Goal: Task Accomplishment & Management: Use online tool/utility

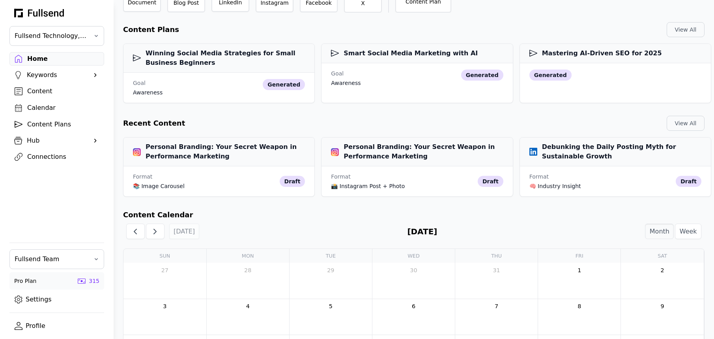
scroll to position [112, 0]
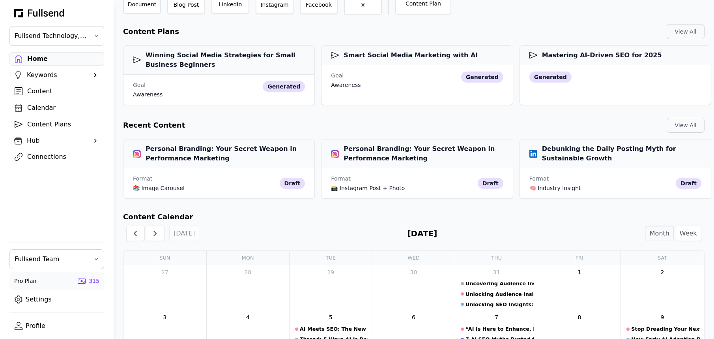
click at [50, 91] on div "Content" at bounding box center [63, 90] width 72 height 9
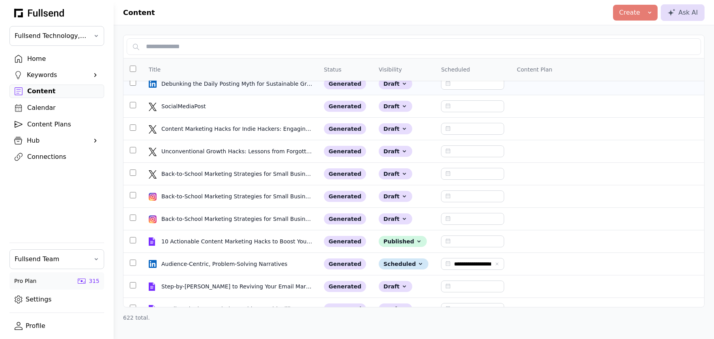
scroll to position [101, 0]
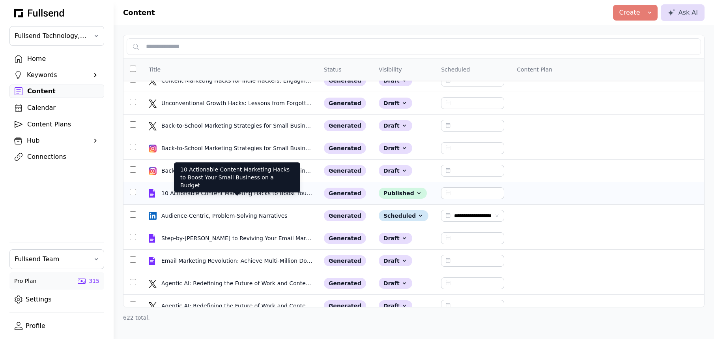
click at [209, 190] on div "10 Actionable Content Marketing Hacks to Boost Your Small Business on a Budget" at bounding box center [237, 193] width 152 height 8
select select "**"
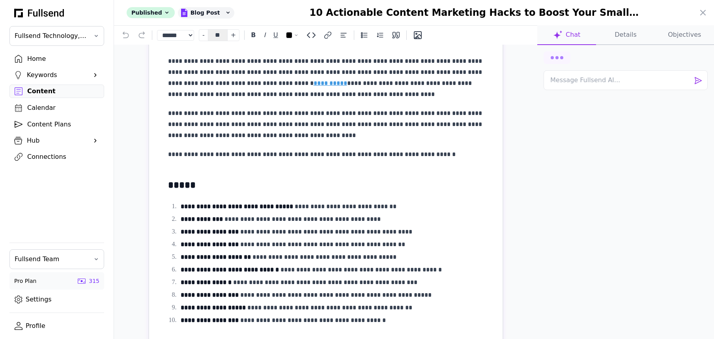
scroll to position [246, 0]
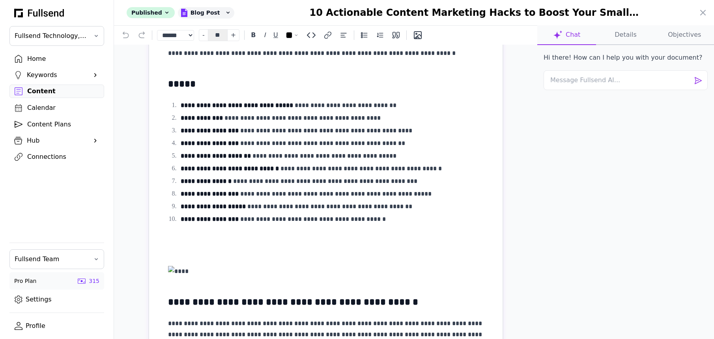
click at [655, 40] on button "Details" at bounding box center [684, 35] width 59 height 20
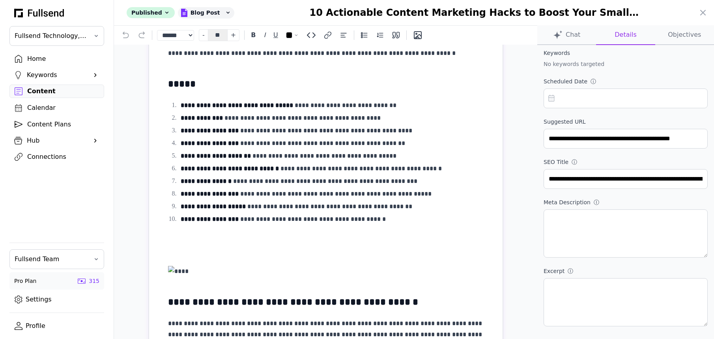
scroll to position [0, 0]
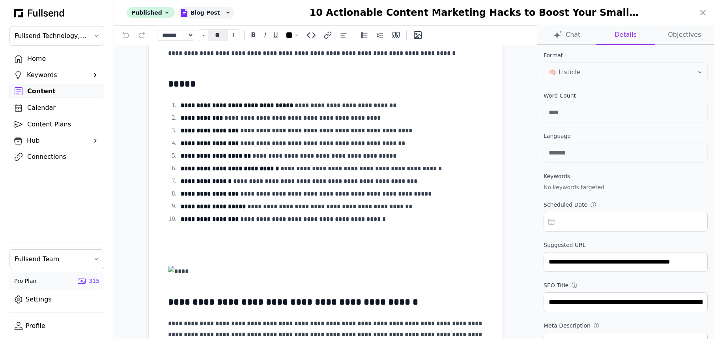
click at [568, 38] on button "Chat" at bounding box center [566, 35] width 59 height 20
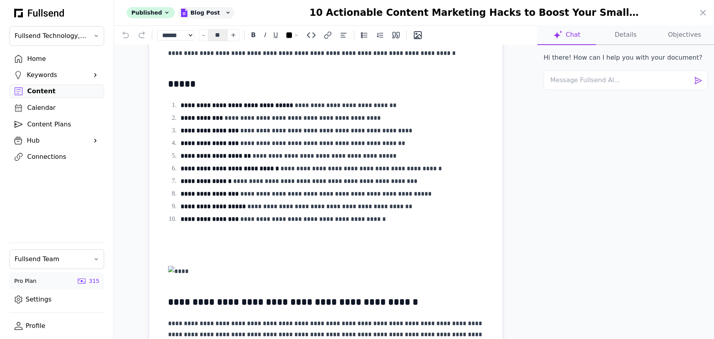
click at [655, 38] on button "Details" at bounding box center [684, 35] width 59 height 20
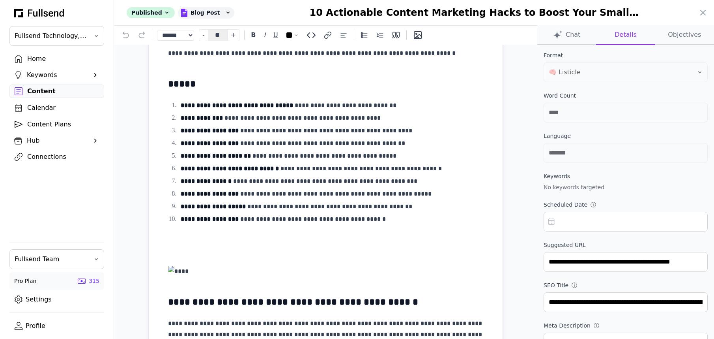
scroll to position [112, 0]
click at [700, 9] on icon at bounding box center [702, 12] width 9 height 9
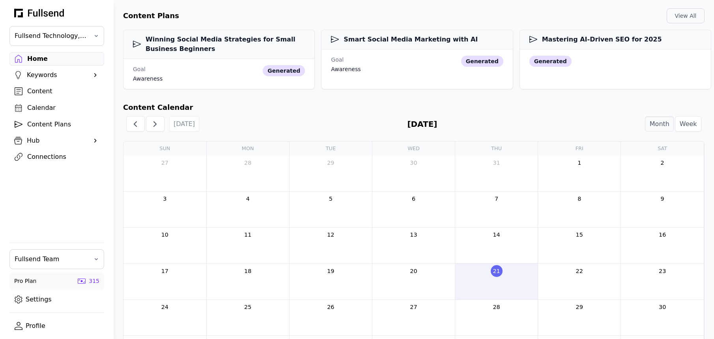
scroll to position [129, 0]
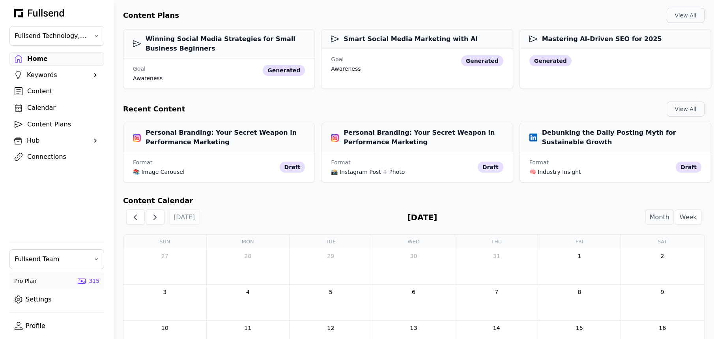
click at [36, 91] on div "Content" at bounding box center [63, 90] width 72 height 9
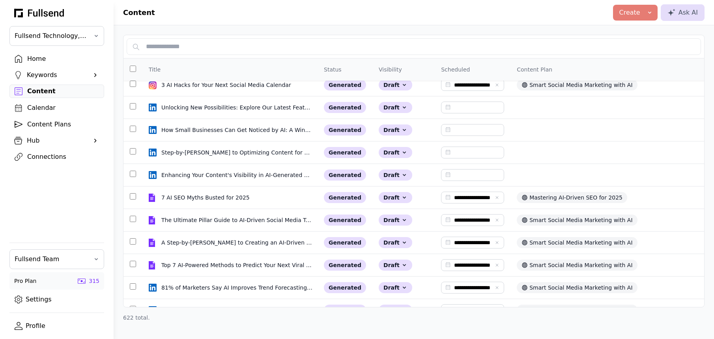
scroll to position [830, 0]
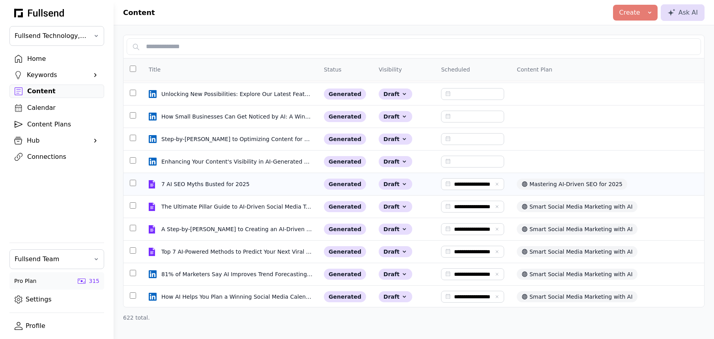
click at [238, 189] on td "7 AI SEO Myths Busted for 2025 7 AI SEO Myths Busted for 2025" at bounding box center [229, 184] width 175 height 22
select select "**"
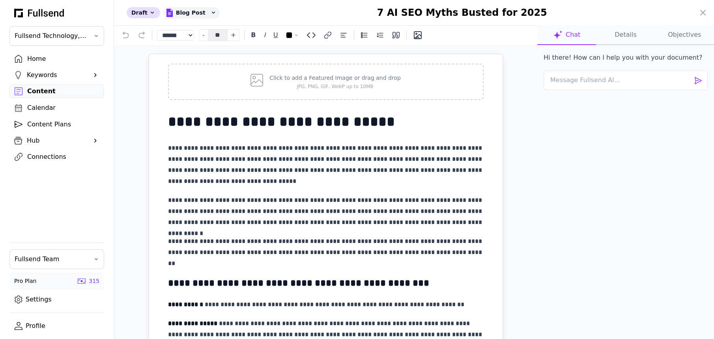
click at [655, 37] on button "Details" at bounding box center [684, 35] width 59 height 20
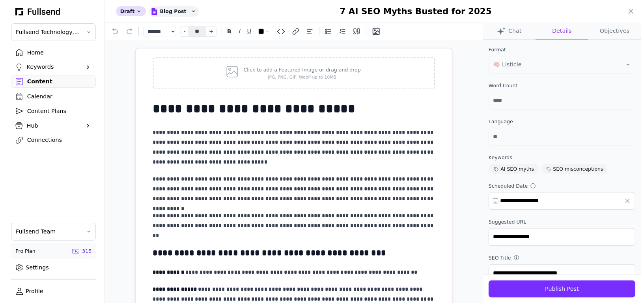
scroll to position [158, 0]
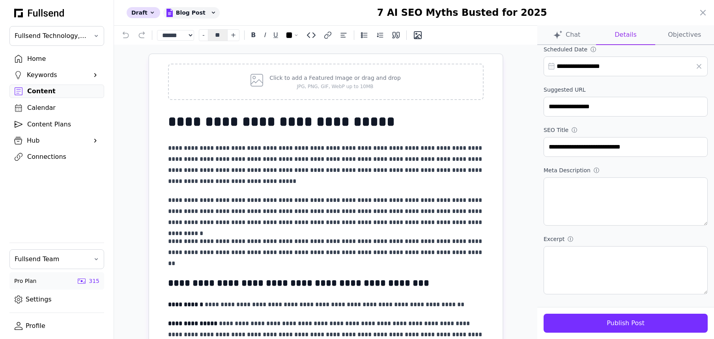
click at [636, 323] on button "Publish Post" at bounding box center [626, 322] width 164 height 19
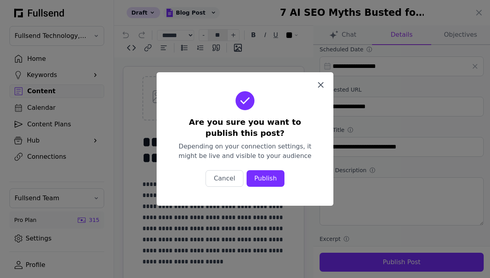
click at [321, 85] on icon "button" at bounding box center [320, 84] width 5 height 5
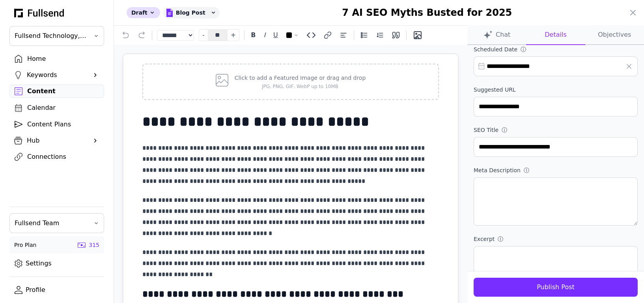
click at [502, 69] on input "**********" at bounding box center [556, 66] width 164 height 20
click at [574, 50] on label "Scheduled Date ⓘ" at bounding box center [556, 49] width 164 height 8
click at [530, 69] on input "**********" at bounding box center [556, 66] width 164 height 20
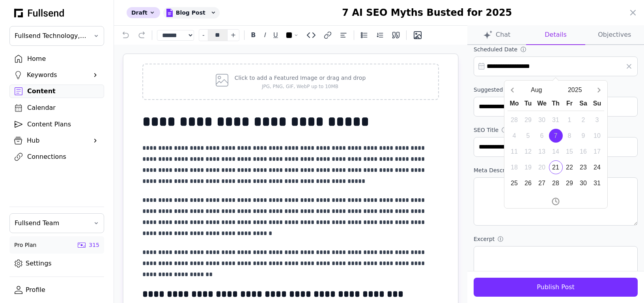
click at [530, 69] on input "**********" at bounding box center [556, 66] width 164 height 20
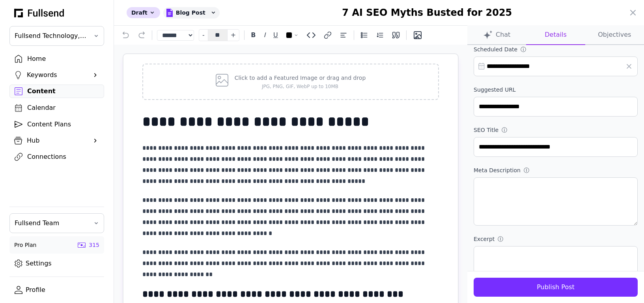
click at [49, 94] on div at bounding box center [322, 151] width 644 height 303
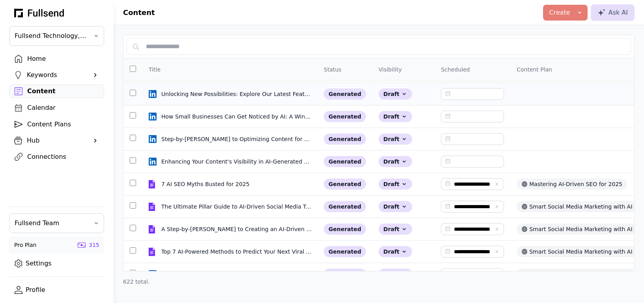
click at [448, 96] on input "text" at bounding box center [472, 94] width 63 height 12
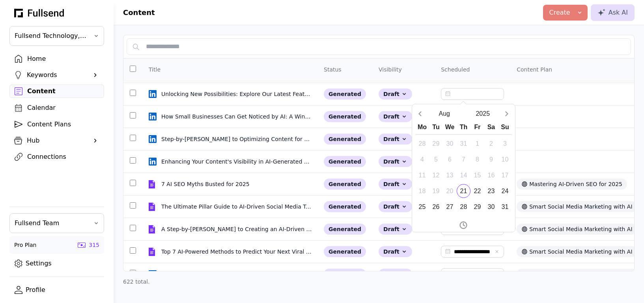
click at [452, 32] on div "Title Status Visibility Scheduled Content Plan Format Created ↓ Personal Brandi…" at bounding box center [379, 159] width 531 height 269
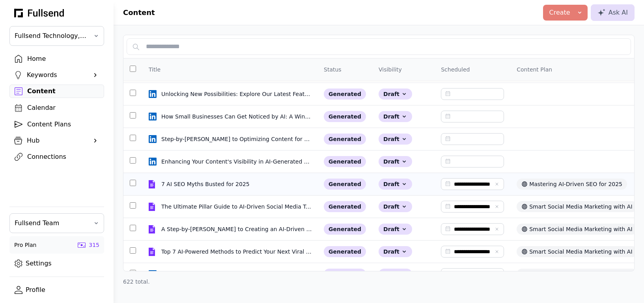
click at [204, 188] on td "7 AI SEO Myths Busted for 2025 7 AI SEO Myths Busted for 2025" at bounding box center [229, 184] width 175 height 22
select select "**"
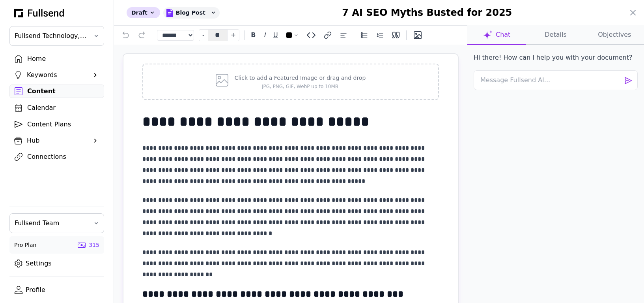
click at [586, 33] on button "Details" at bounding box center [615, 35] width 59 height 20
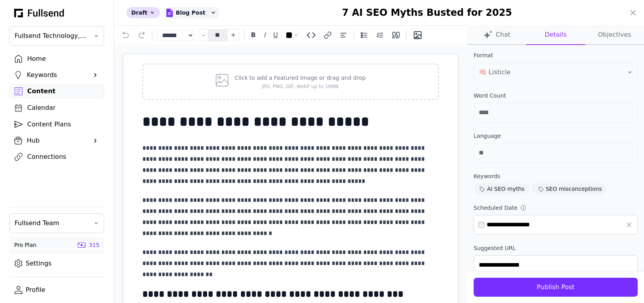
click at [522, 225] on input "**********" at bounding box center [556, 225] width 164 height 20
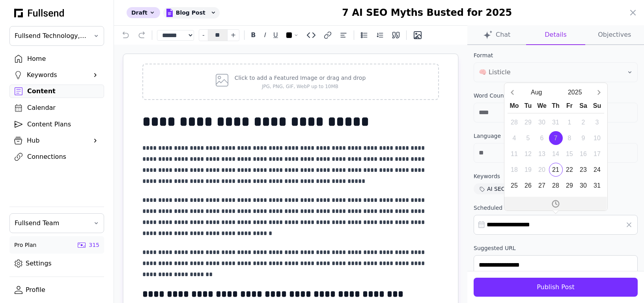
click at [556, 204] on icon "Open time picker" at bounding box center [557, 202] width 2 height 3
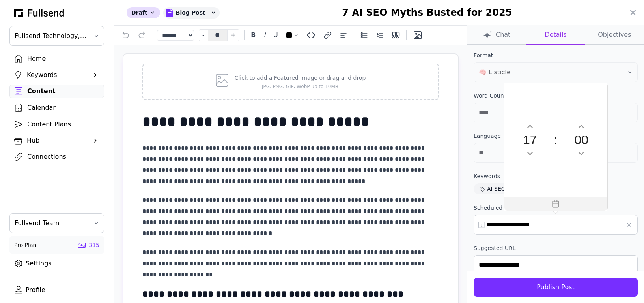
click at [555, 202] on icon "Close time Picker" at bounding box center [556, 202] width 7 height 1
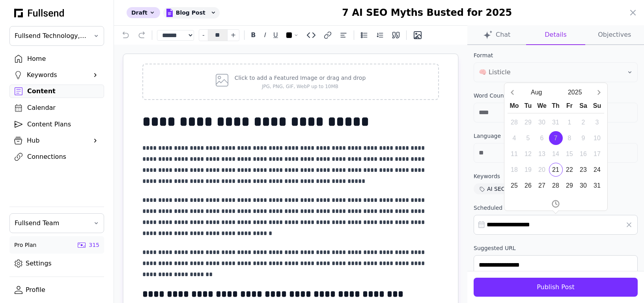
click at [527, 222] on input "**********" at bounding box center [556, 225] width 164 height 20
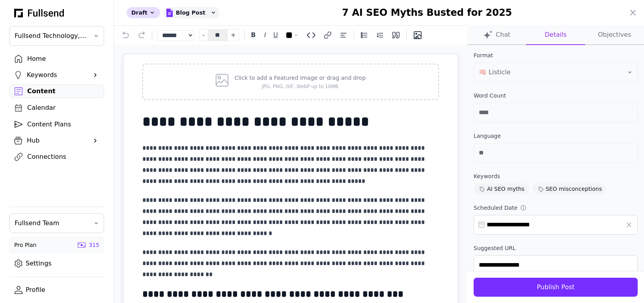
click at [527, 222] on input "**********" at bounding box center [556, 225] width 164 height 20
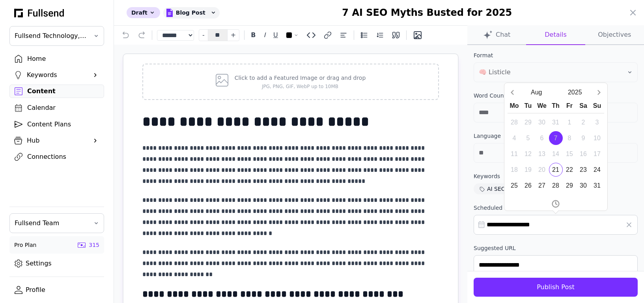
click at [496, 225] on input "**********" at bounding box center [556, 225] width 164 height 20
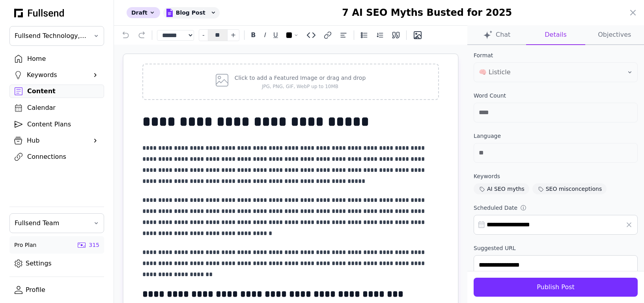
click at [496, 225] on input "**********" at bounding box center [556, 225] width 164 height 20
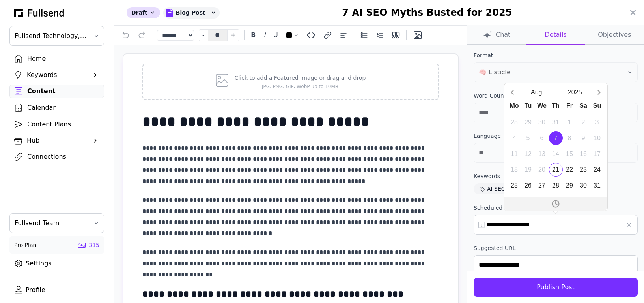
click at [561, 202] on button "Open time picker" at bounding box center [556, 203] width 103 height 14
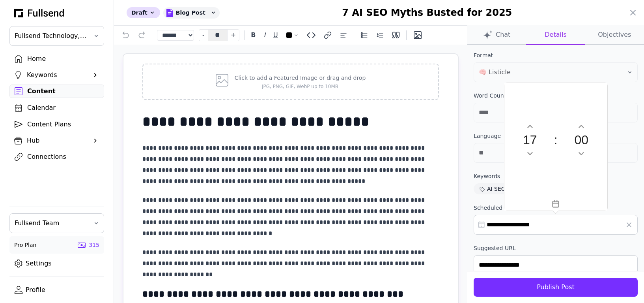
click at [44, 92] on div at bounding box center [322, 151] width 644 height 303
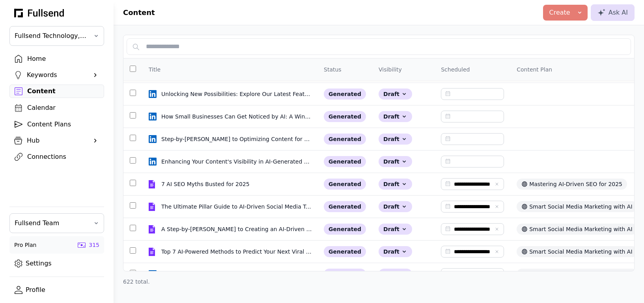
click at [527, 67] on div "Content Plan" at bounding box center [535, 69] width 36 height 8
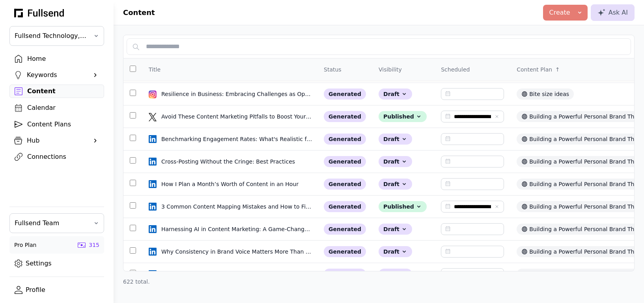
click at [526, 73] on div "Content Plan ↑" at bounding box center [628, 69] width 223 height 9
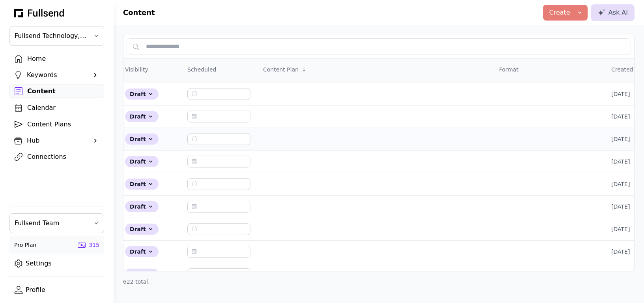
scroll to position [830, 256]
click at [609, 71] on div "Created" at bounding box center [620, 69] width 22 height 8
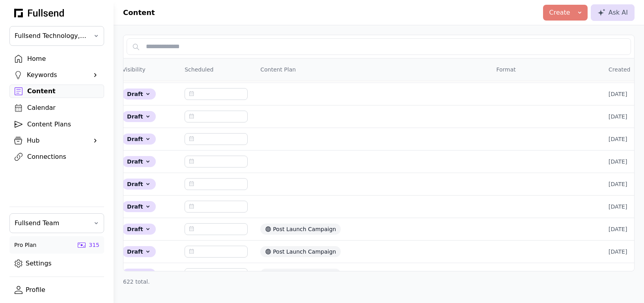
click at [609, 71] on div "Created" at bounding box center [620, 69] width 22 height 8
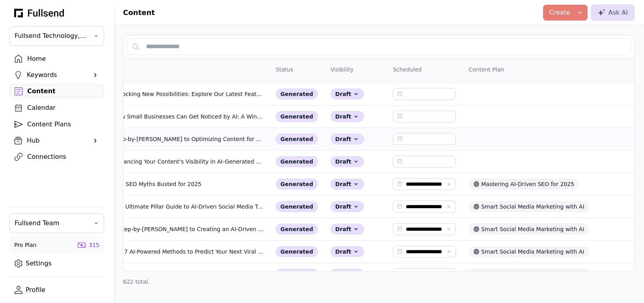
scroll to position [830, 0]
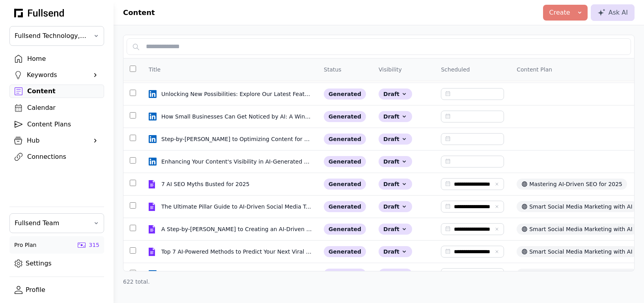
click at [35, 57] on div "Home" at bounding box center [63, 58] width 72 height 9
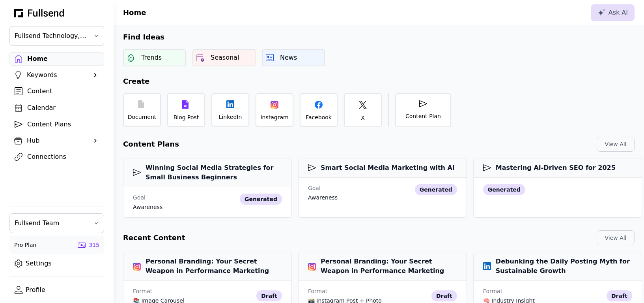
click at [47, 92] on div "Content" at bounding box center [63, 90] width 72 height 9
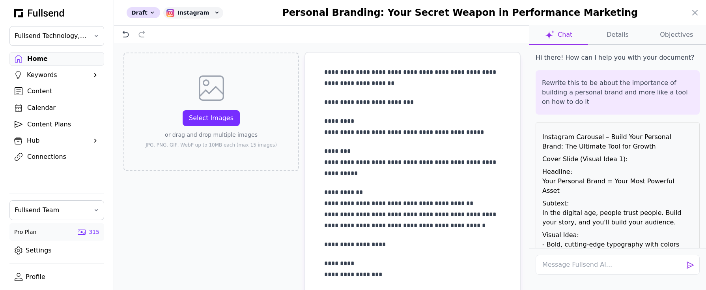
scroll to position [6274, 0]
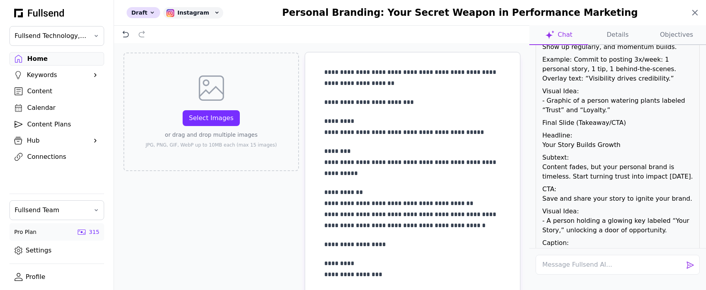
click at [691, 11] on icon at bounding box center [694, 12] width 9 height 9
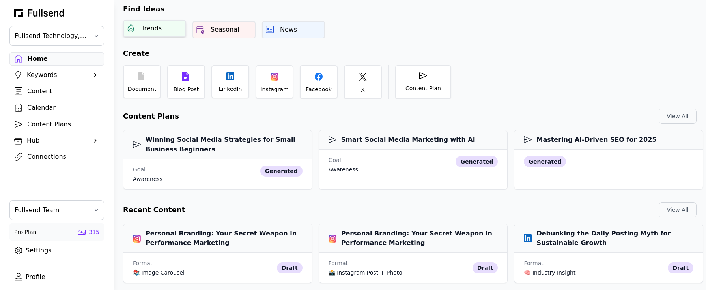
click at [156, 24] on div "Trends" at bounding box center [151, 28] width 21 height 9
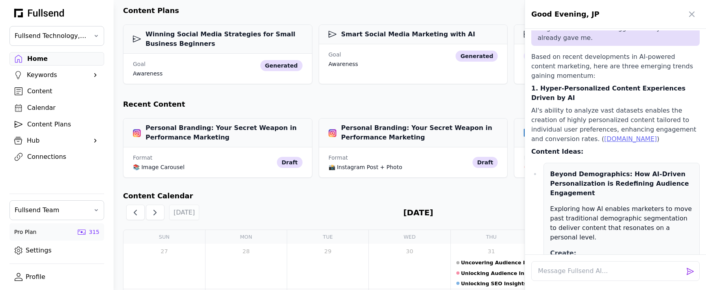
scroll to position [234, 0]
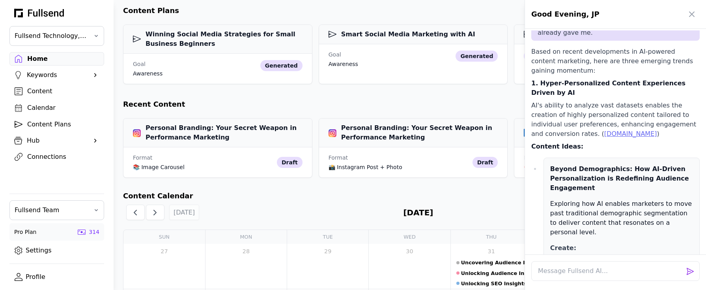
click at [56, 63] on div at bounding box center [353, 145] width 706 height 290
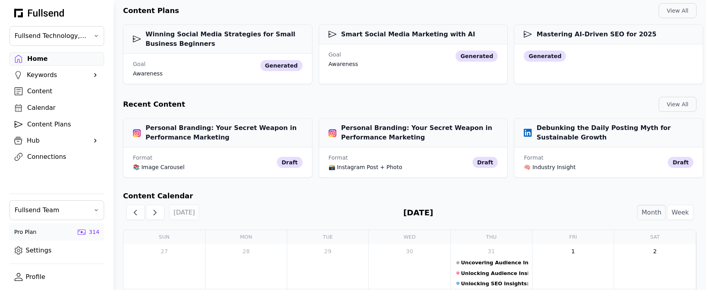
click at [45, 61] on div "Home" at bounding box center [63, 58] width 72 height 9
click at [43, 79] on div "Keywords" at bounding box center [57, 74] width 60 height 9
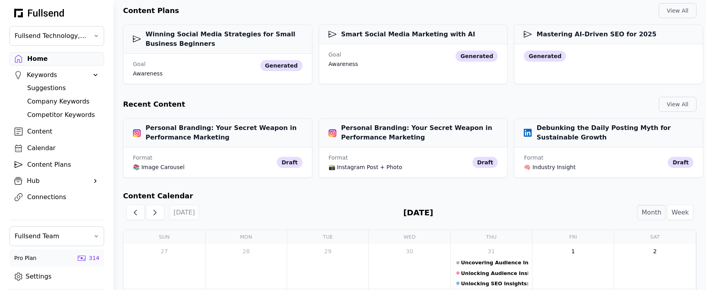
click at [35, 133] on div "Content" at bounding box center [63, 131] width 72 height 9
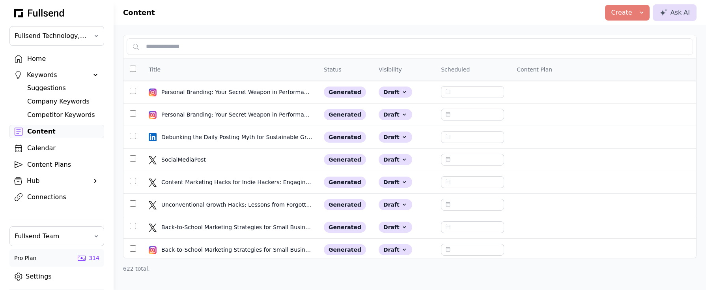
click at [47, 88] on div "Suggestions" at bounding box center [63, 87] width 72 height 9
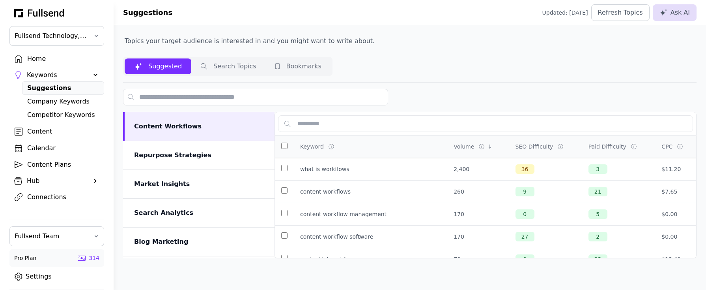
click at [37, 60] on div "Home" at bounding box center [63, 58] width 72 height 9
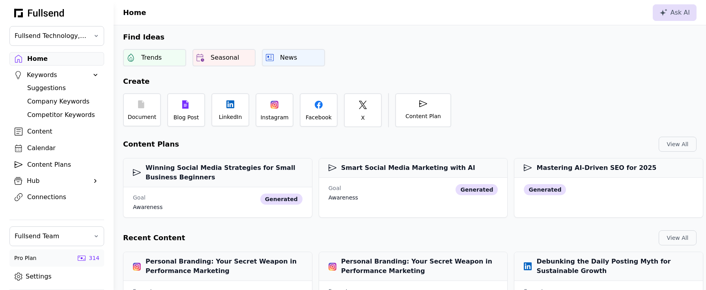
click at [36, 182] on div "Hub" at bounding box center [57, 180] width 60 height 9
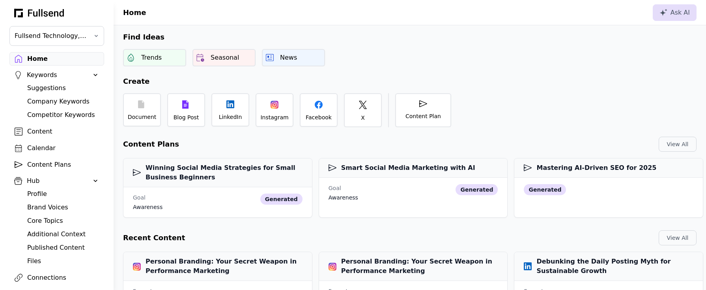
click at [37, 195] on div "Profile" at bounding box center [63, 193] width 72 height 9
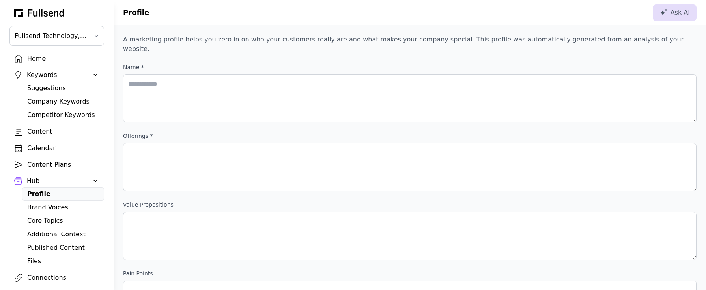
click at [36, 60] on div "Home" at bounding box center [63, 58] width 72 height 9
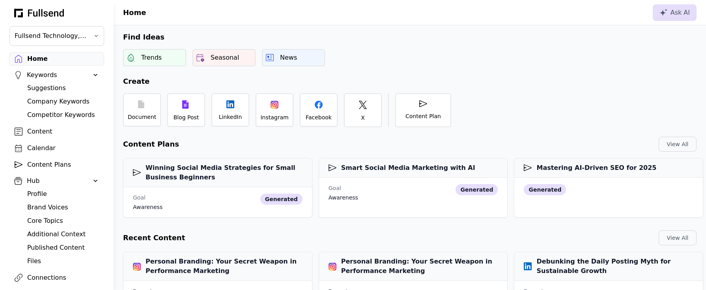
click at [79, 183] on div "Hub" at bounding box center [57, 180] width 60 height 9
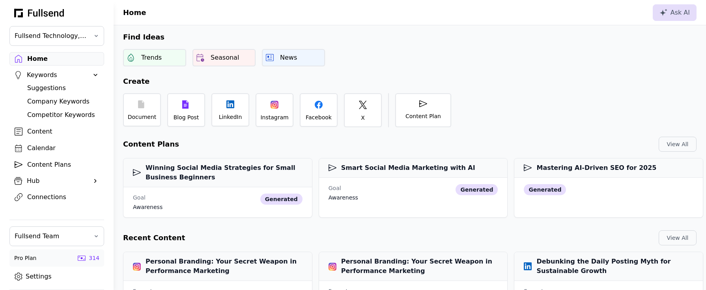
click at [54, 75] on div "Keywords" at bounding box center [57, 74] width 60 height 9
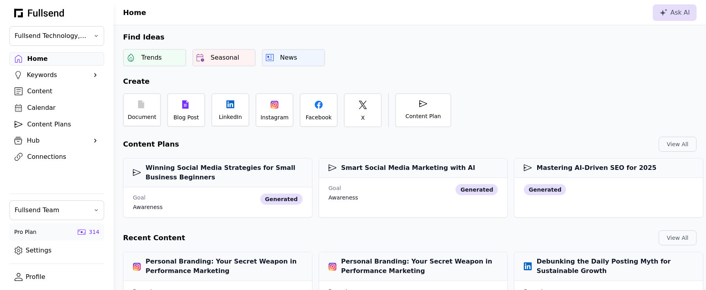
click at [43, 143] on div "Hub" at bounding box center [57, 140] width 60 height 9
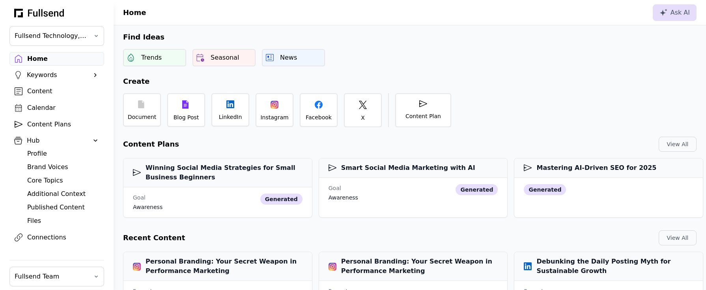
click at [43, 165] on div "Brand Voices" at bounding box center [63, 166] width 72 height 9
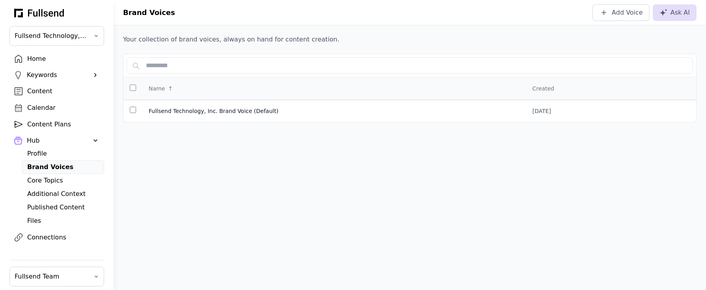
click at [43, 60] on div "Home" at bounding box center [63, 58] width 72 height 9
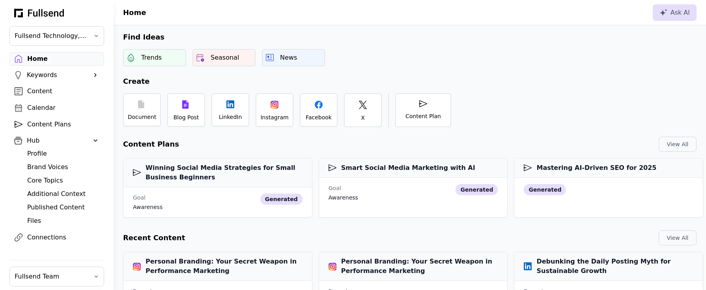
click at [46, 140] on div "Hub" at bounding box center [57, 140] width 60 height 9
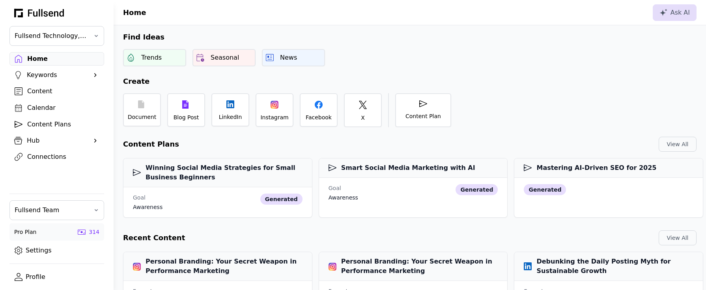
click at [42, 77] on div "Keywords" at bounding box center [57, 74] width 60 height 9
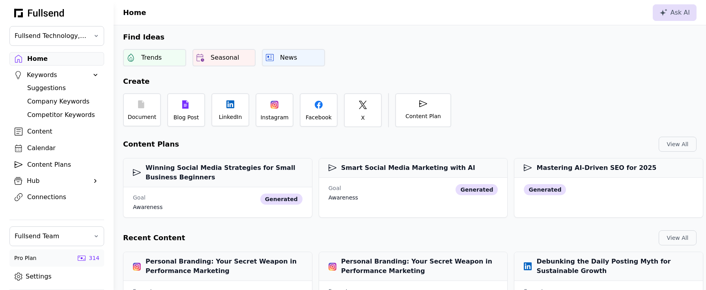
click at [45, 75] on div "Keywords" at bounding box center [57, 74] width 60 height 9
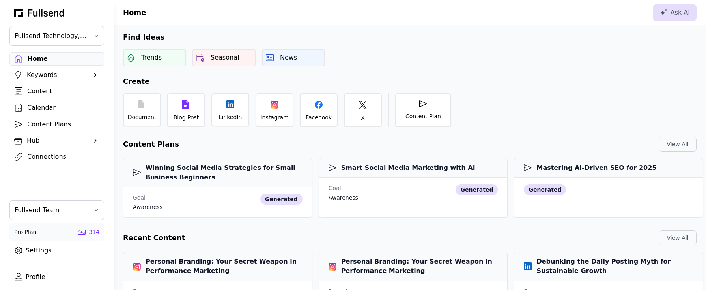
click at [52, 75] on div "Keywords" at bounding box center [57, 74] width 60 height 9
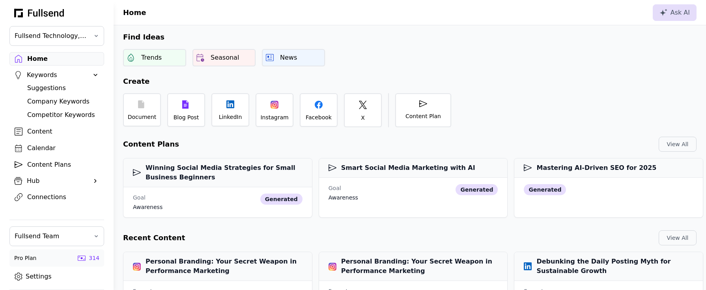
click at [52, 75] on div "Keywords" at bounding box center [57, 74] width 60 height 9
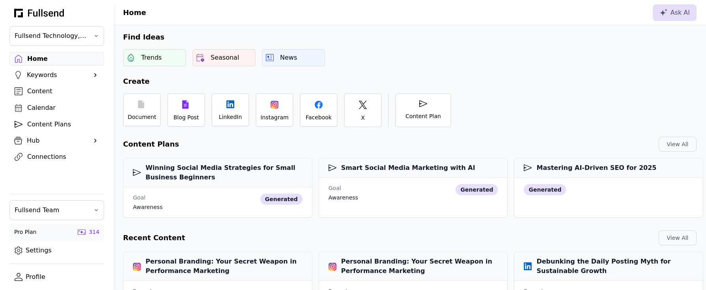
click at [57, 58] on div "Home" at bounding box center [63, 58] width 72 height 9
click at [41, 91] on div "Content" at bounding box center [63, 90] width 72 height 9
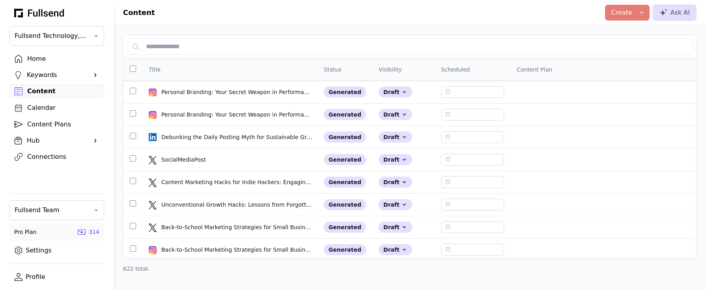
click at [36, 62] on div "Home" at bounding box center [63, 58] width 72 height 9
